Goal: Find contact information: Find contact information

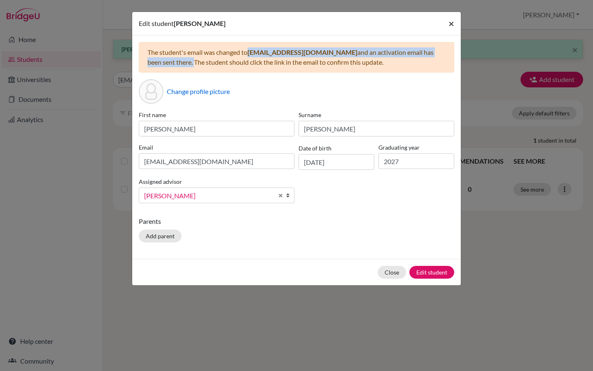
click at [454, 26] on span "×" at bounding box center [452, 23] width 6 height 12
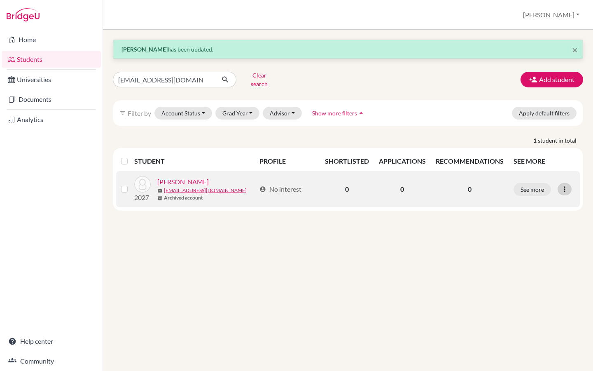
click at [567, 185] on icon at bounding box center [565, 189] width 8 height 8
click at [538, 201] on button "Edit student" at bounding box center [528, 206] width 65 height 13
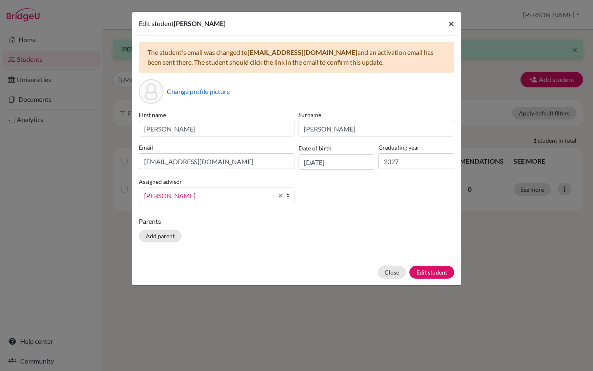
click at [452, 26] on span "×" at bounding box center [452, 23] width 6 height 12
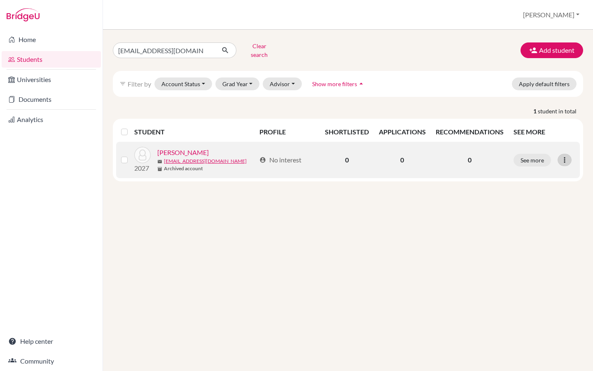
click at [566, 156] on icon at bounding box center [565, 160] width 8 height 8
click at [536, 172] on button "Edit student" at bounding box center [528, 177] width 65 height 13
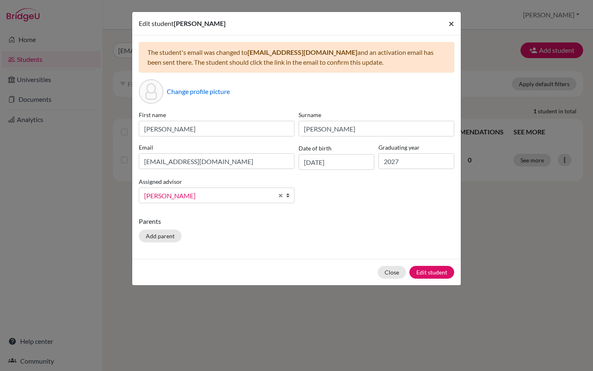
click at [449, 27] on span "×" at bounding box center [452, 23] width 6 height 12
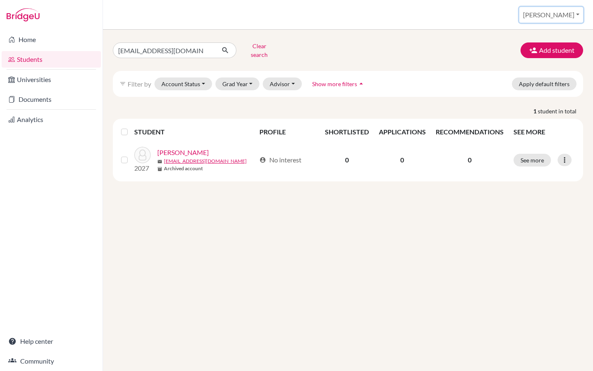
click at [568, 14] on button "[PERSON_NAME]" at bounding box center [552, 15] width 64 height 16
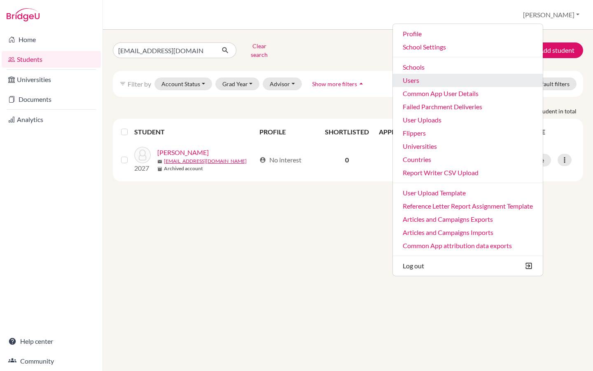
click at [455, 84] on link "Users" at bounding box center [468, 80] width 150 height 13
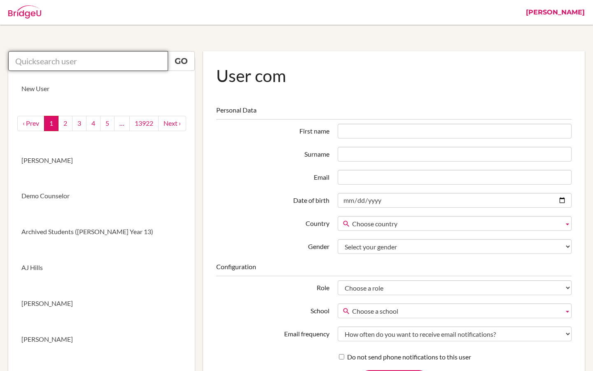
click at [156, 64] on input "text" at bounding box center [88, 61] width 160 height 20
paste input "[EMAIL_ADDRESS][DOMAIN_NAME]"
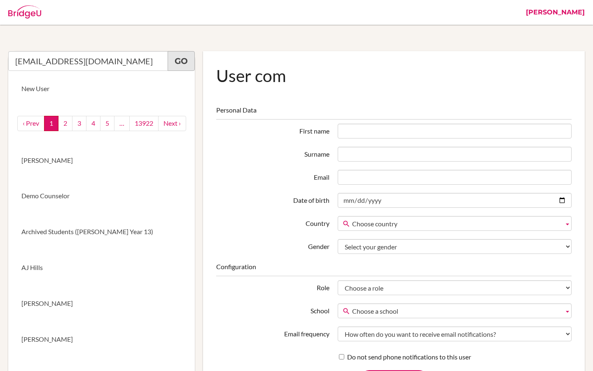
click at [169, 62] on link "Go" at bounding box center [181, 61] width 27 height 20
click at [179, 64] on link "Go" at bounding box center [181, 61] width 27 height 20
click at [128, 60] on input "[EMAIL_ADDRESS][DOMAIN_NAME]" at bounding box center [88, 61] width 160 height 20
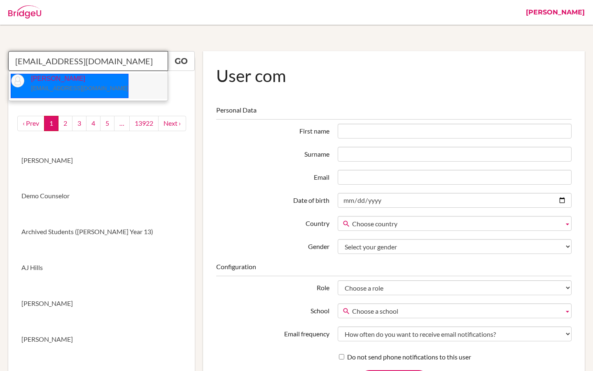
click at [83, 88] on small "[EMAIL_ADDRESS][DOMAIN_NAME]" at bounding box center [79, 88] width 97 height 7
type input "Ibrahim Bursa"
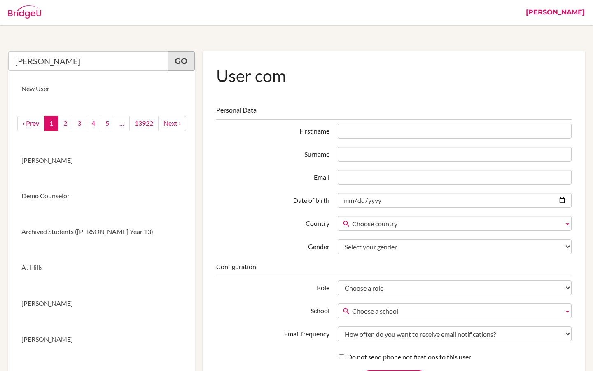
click at [183, 67] on link "Go" at bounding box center [181, 61] width 27 height 20
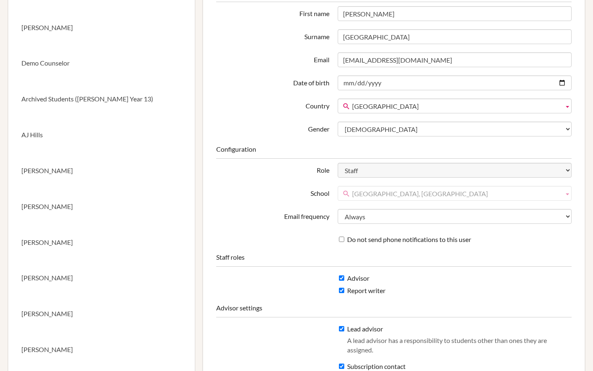
scroll to position [133, 0]
drag, startPoint x: 467, startPoint y: 195, endPoint x: 347, endPoint y: 191, distance: 119.6
click at [347, 191] on link "[GEOGRAPHIC_DATA], [GEOGRAPHIC_DATA]" at bounding box center [455, 192] width 234 height 15
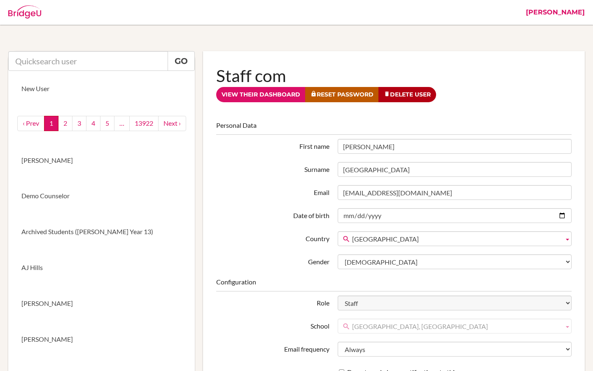
click at [581, 13] on link "[PERSON_NAME]" at bounding box center [555, 12] width 67 height 25
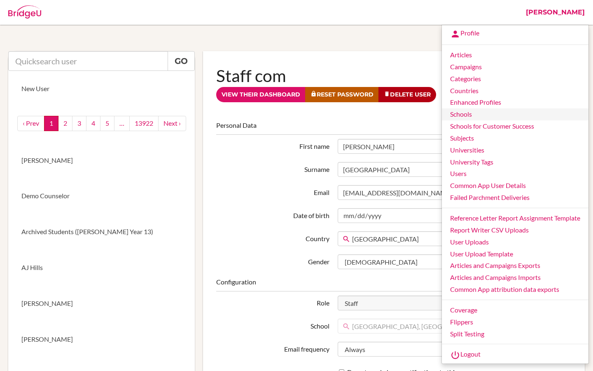
click at [461, 115] on link "Schools" at bounding box center [515, 114] width 147 height 12
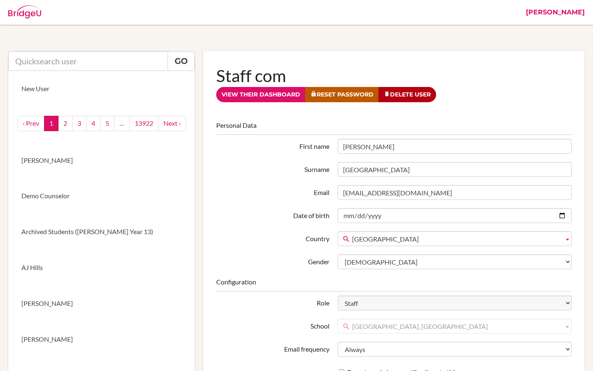
click at [580, 11] on link "[PERSON_NAME]" at bounding box center [555, 12] width 67 height 25
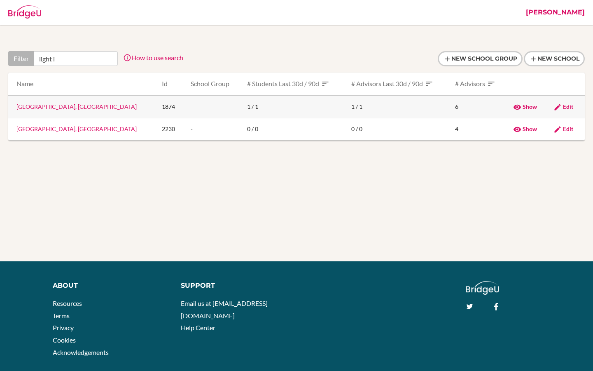
type input "light i"
click at [64, 108] on link "Light International School, Mombasa" at bounding box center [76, 106] width 120 height 7
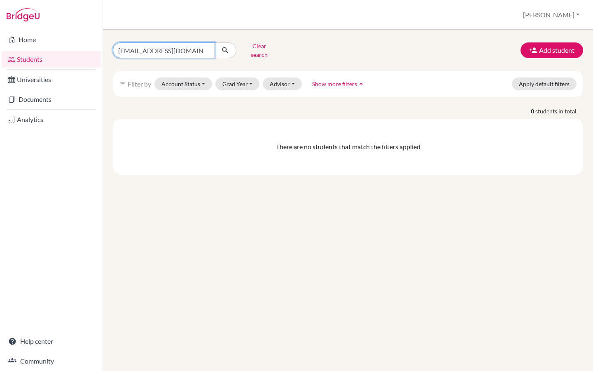
drag, startPoint x: 184, startPoint y: 45, endPoint x: 114, endPoint y: 46, distance: 70.1
click at [114, 46] on input "cconnor@aisa.sch.ae" at bounding box center [164, 50] width 102 height 16
paste input "areercounsellormbs@lis.sc.k"
type input "[EMAIL_ADDRESS][DOMAIN_NAME]"
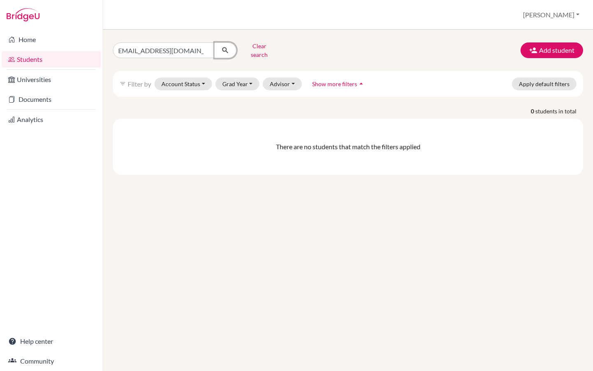
click at [229, 49] on icon "submit" at bounding box center [225, 50] width 8 height 8
click at [251, 47] on button "Clear search" at bounding box center [260, 50] width 46 height 21
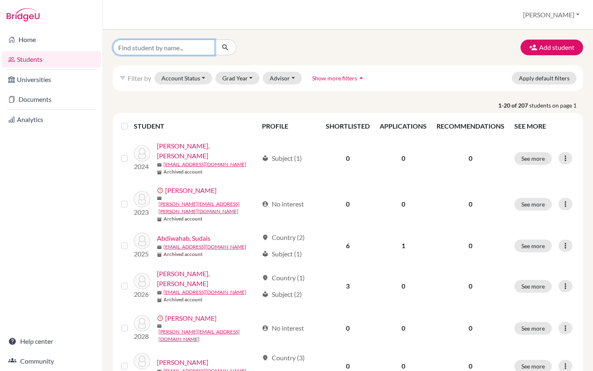
click at [173, 46] on input "Find student by name..." at bounding box center [164, 48] width 102 height 16
type input "ibr"
click at [227, 47] on icon "submit" at bounding box center [225, 47] width 8 height 8
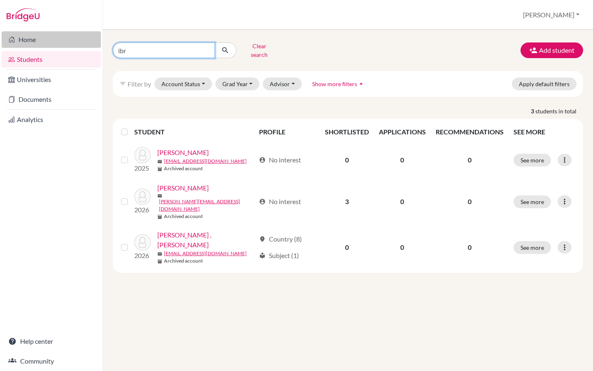
drag, startPoint x: 131, startPoint y: 45, endPoint x: 92, endPoint y: 46, distance: 39.2
click at [92, 46] on div "Home Students Universities Documents Analytics Help center Community Students o…" at bounding box center [296, 185] width 593 height 371
paste input "careercounsellormbs@lis.sc.ke"
type input "careercounsellormbs@lis.sc.ke"
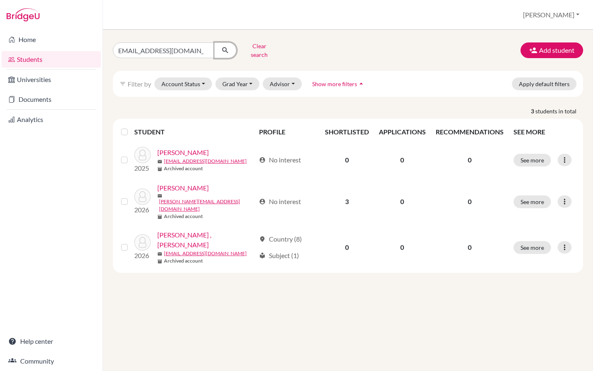
scroll to position [0, 0]
click at [225, 47] on icon "submit" at bounding box center [225, 50] width 8 height 8
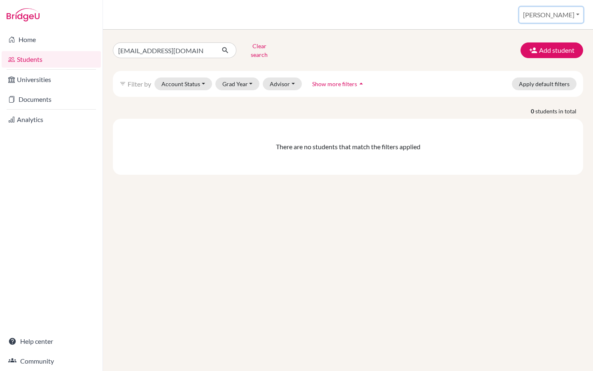
click at [569, 13] on button "[PERSON_NAME]" at bounding box center [552, 15] width 64 height 16
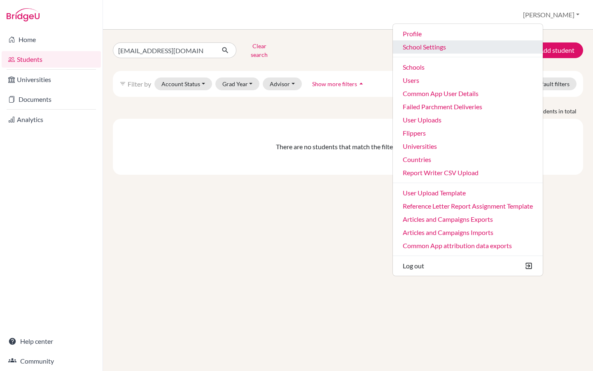
click at [466, 47] on link "School Settings" at bounding box center [468, 46] width 150 height 13
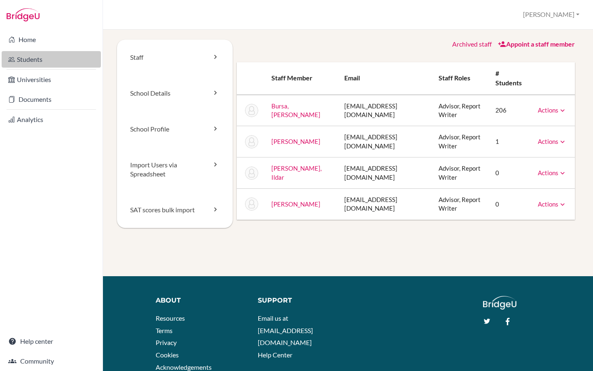
click at [70, 53] on link "Students" at bounding box center [51, 59] width 99 height 16
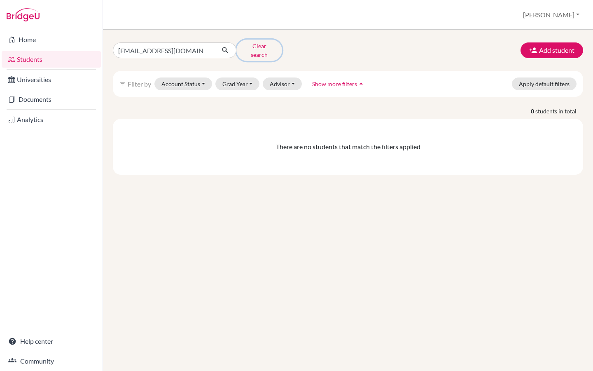
click at [250, 49] on button "Clear search" at bounding box center [260, 50] width 46 height 21
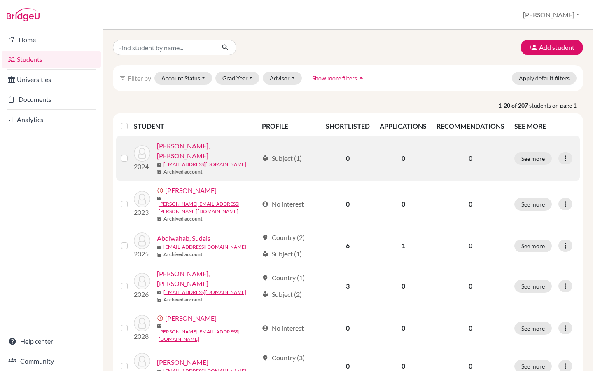
click at [180, 144] on link "[PERSON_NAME], [PERSON_NAME]" at bounding box center [207, 151] width 101 height 20
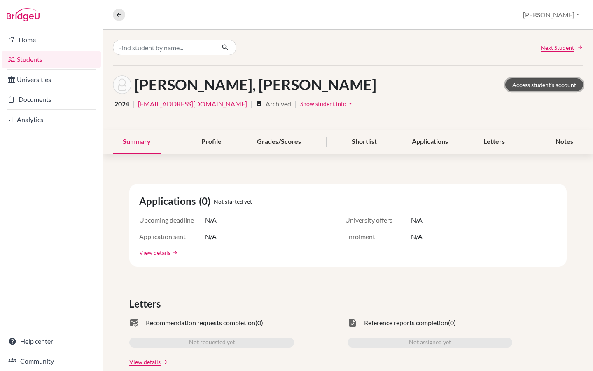
click at [532, 83] on link "Access student's account" at bounding box center [545, 84] width 78 height 13
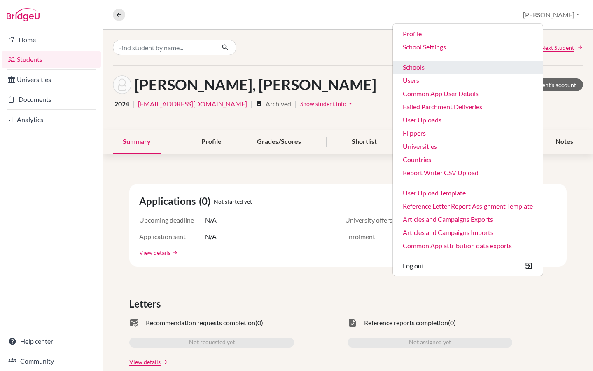
click at [485, 71] on link "Schools" at bounding box center [468, 67] width 150 height 13
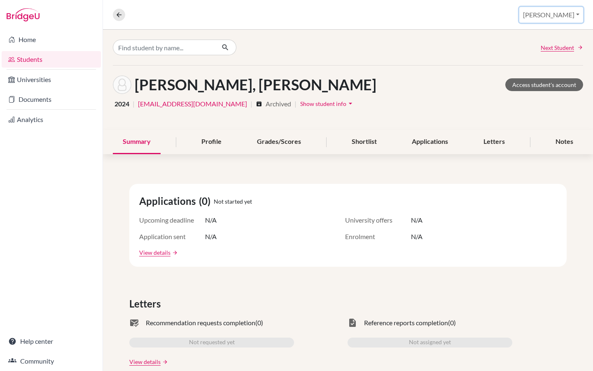
click at [570, 16] on button "[PERSON_NAME]" at bounding box center [552, 15] width 64 height 16
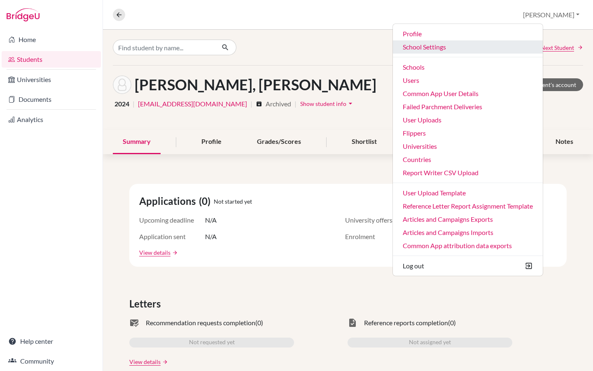
click at [471, 48] on link "School Settings" at bounding box center [468, 46] width 150 height 13
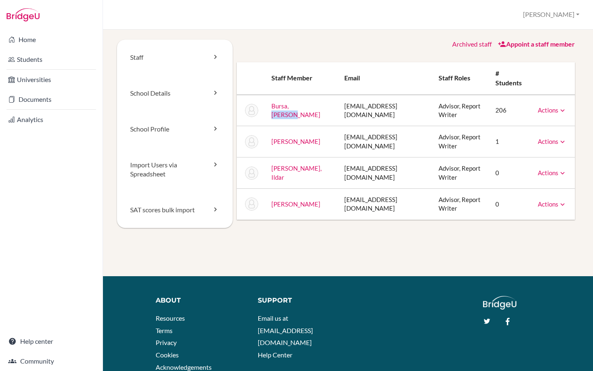
drag, startPoint x: 314, startPoint y: 108, endPoint x: 290, endPoint y: 109, distance: 24.3
click at [290, 109] on td "Bursa, [PERSON_NAME]" at bounding box center [301, 110] width 73 height 31
copy link "[PERSON_NAME]"
